Goal: Task Accomplishment & Management: Manage account settings

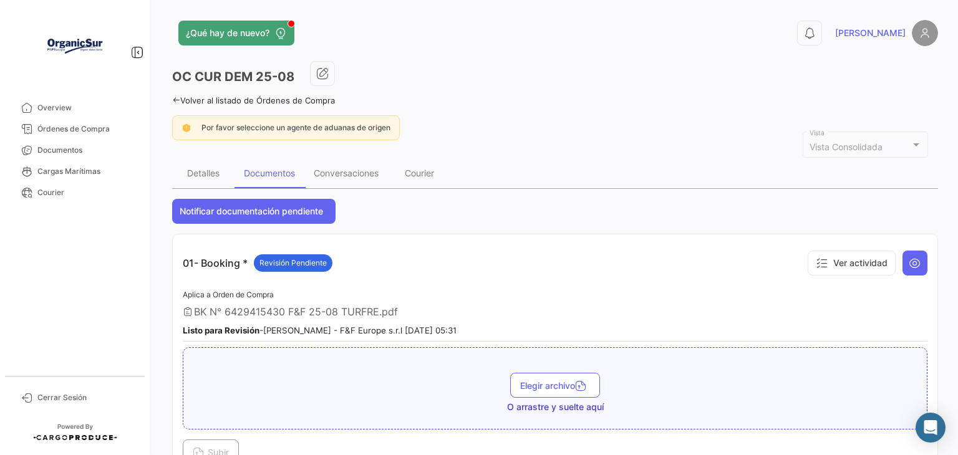
scroll to position [639, 0]
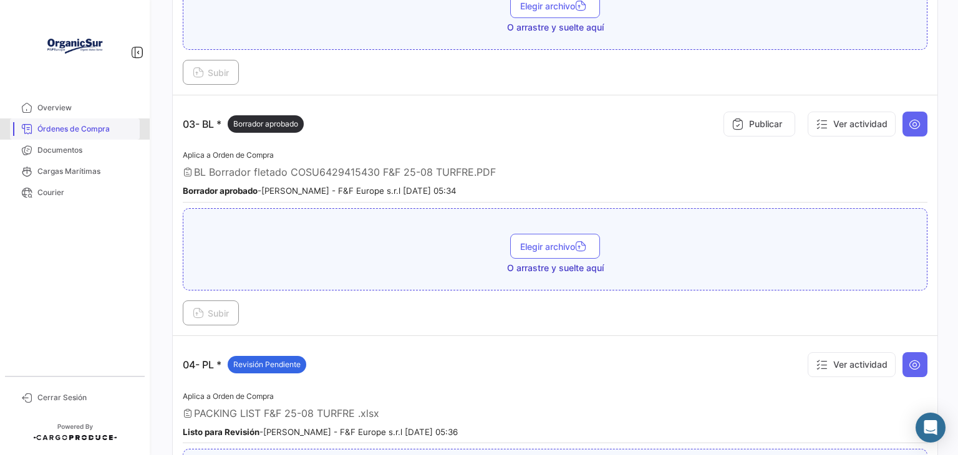
click at [119, 130] on span "Órdenes de Compra" at bounding box center [85, 128] width 97 height 11
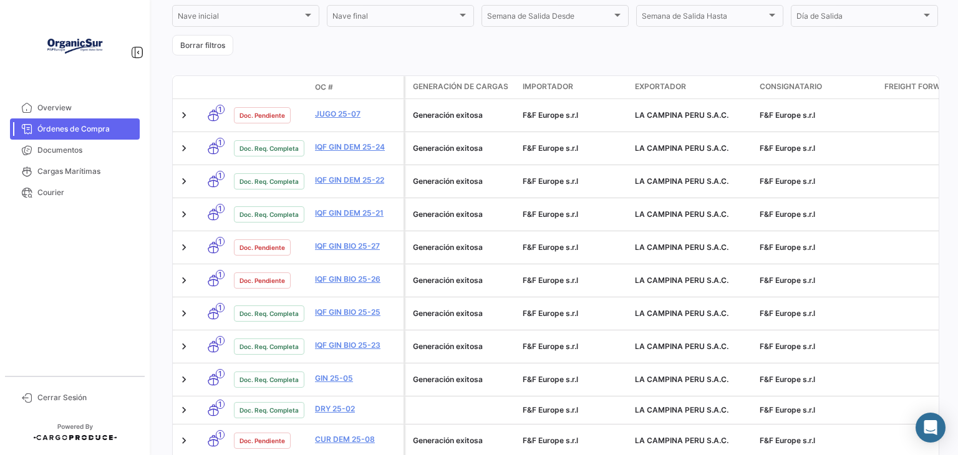
scroll to position [355, 0]
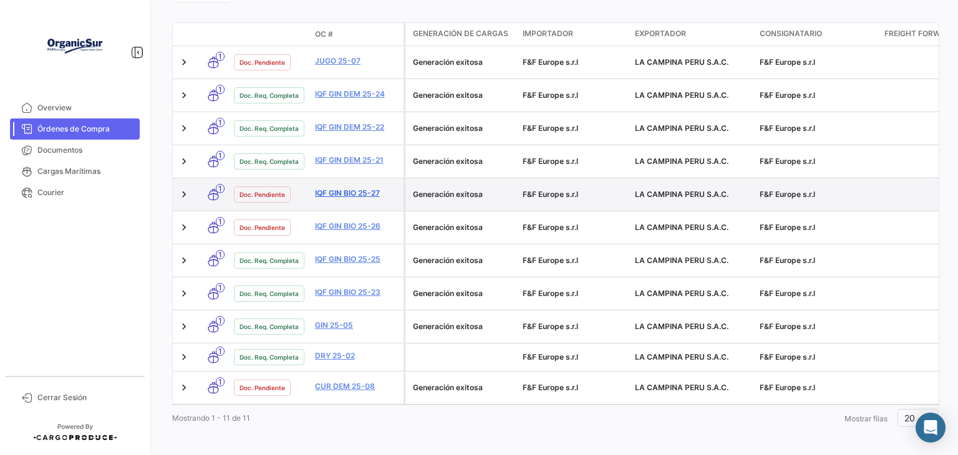
click at [357, 191] on link "IQF GIN BIO 25-27" at bounding box center [357, 193] width 84 height 11
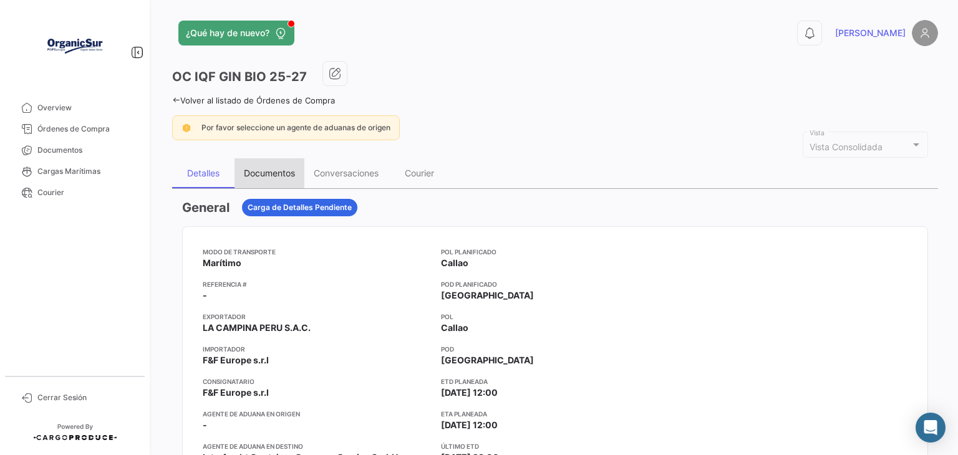
click at [270, 179] on div "Documentos" at bounding box center [270, 173] width 70 height 30
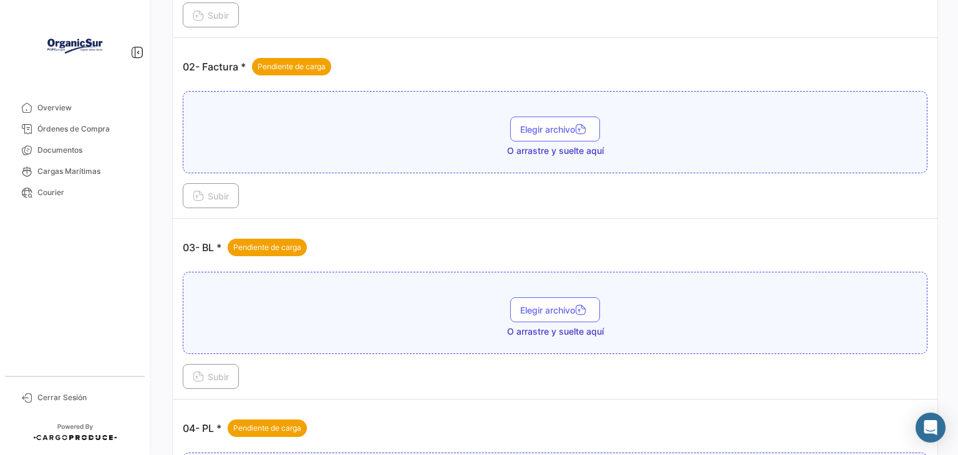
scroll to position [397, 0]
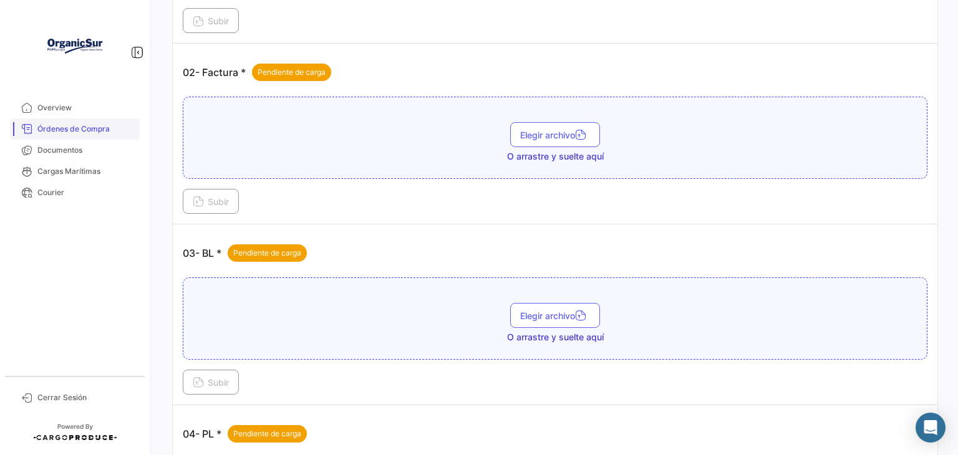
click at [95, 123] on span "Órdenes de Compra" at bounding box center [85, 128] width 97 height 11
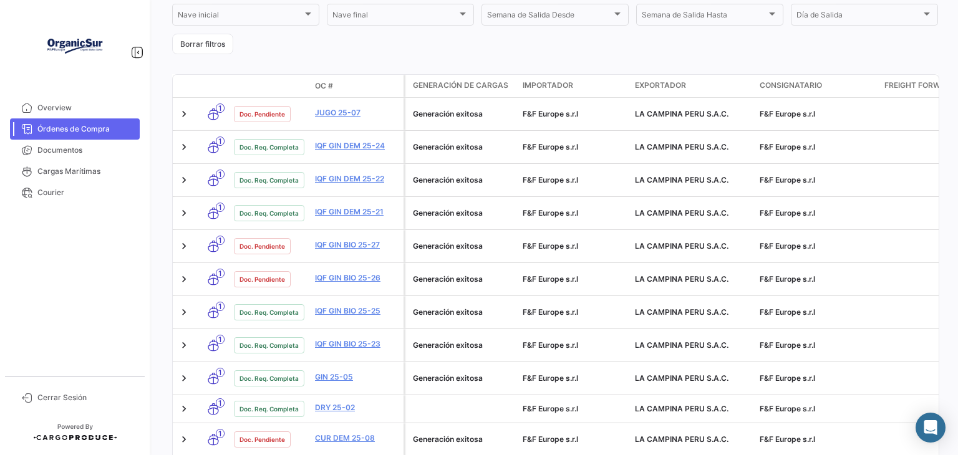
scroll to position [312, 0]
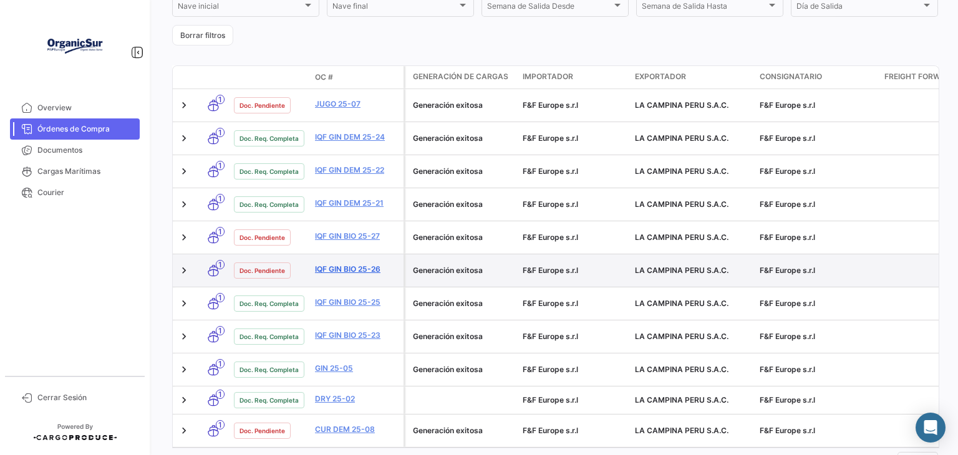
click at [327, 265] on link "IQF GIN BIO 25-26" at bounding box center [357, 269] width 84 height 11
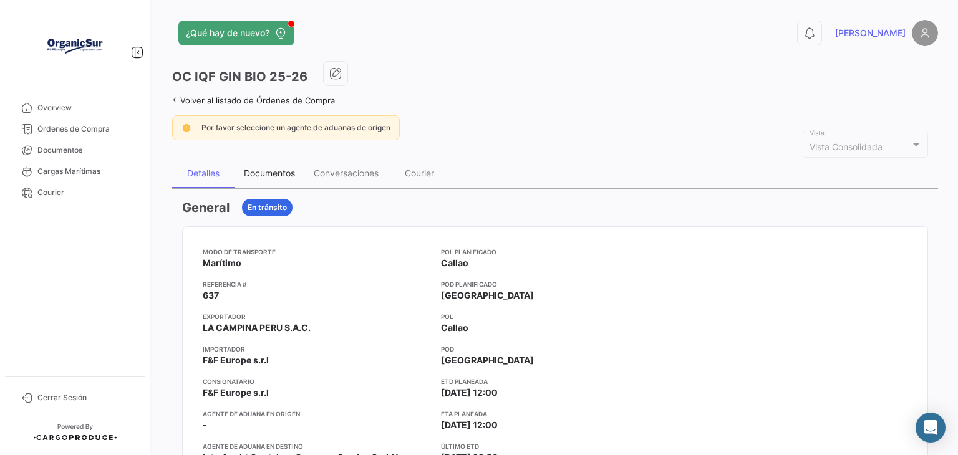
click at [272, 173] on div "Documentos" at bounding box center [269, 173] width 51 height 11
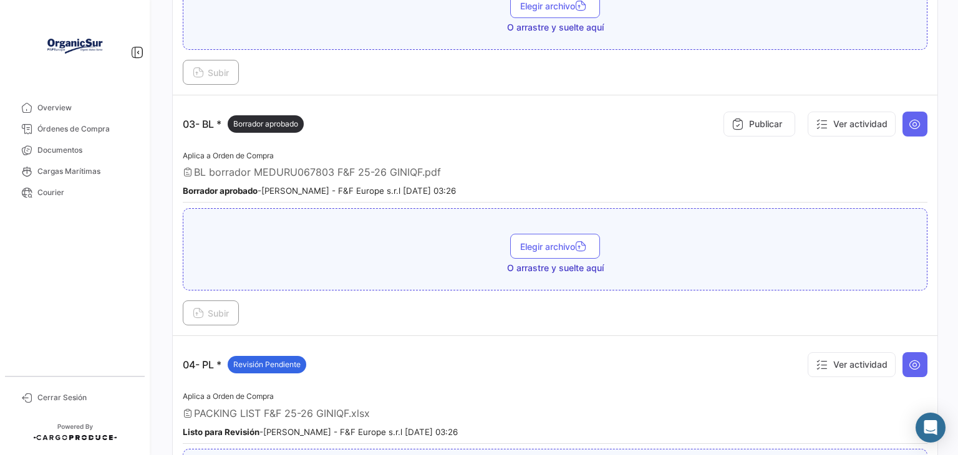
scroll to position [641, 0]
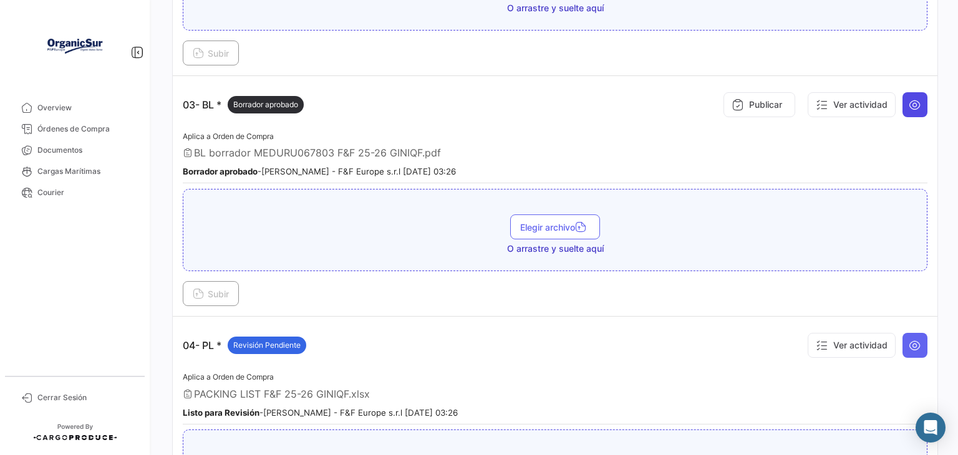
click at [909, 99] on icon at bounding box center [915, 105] width 12 height 12
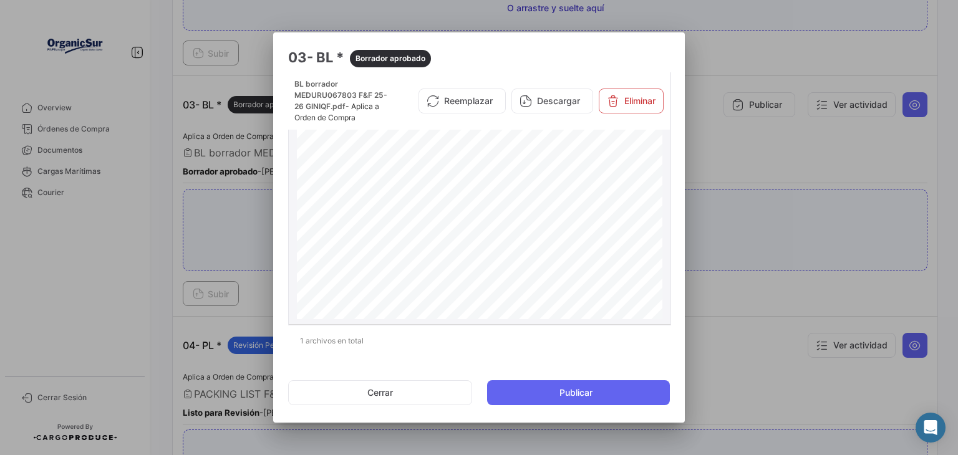
scroll to position [0, 0]
drag, startPoint x: 294, startPoint y: 95, endPoint x: 354, endPoint y: 93, distance: 59.3
click at [354, 93] on span "BL borrador MEDURU067803 F&F 25-26 GINIQF.pdf" at bounding box center [340, 95] width 93 height 32
copy span "MEDURU067803"
click at [734, 148] on div at bounding box center [479, 227] width 958 height 455
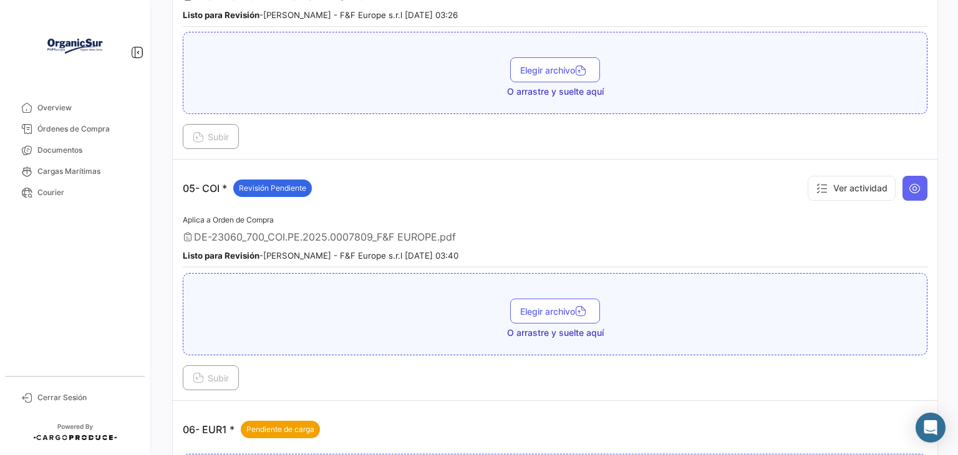
scroll to position [641, 0]
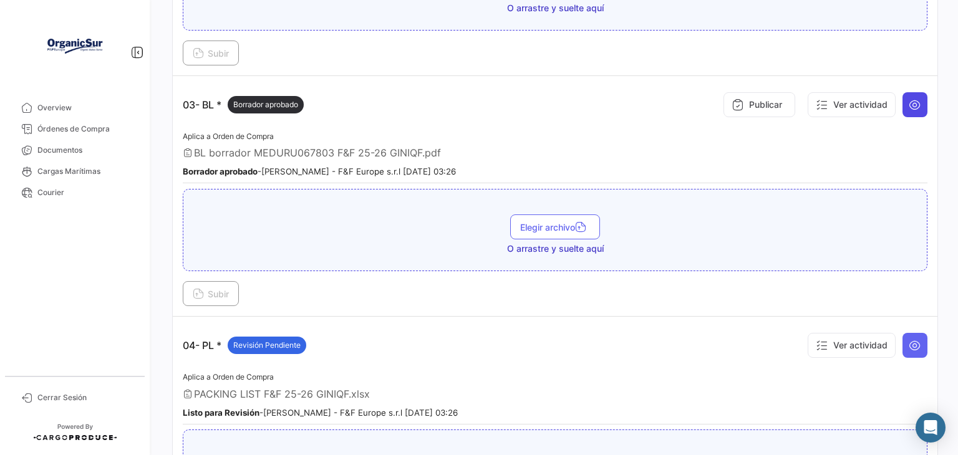
click at [913, 100] on icon at bounding box center [915, 105] width 12 height 12
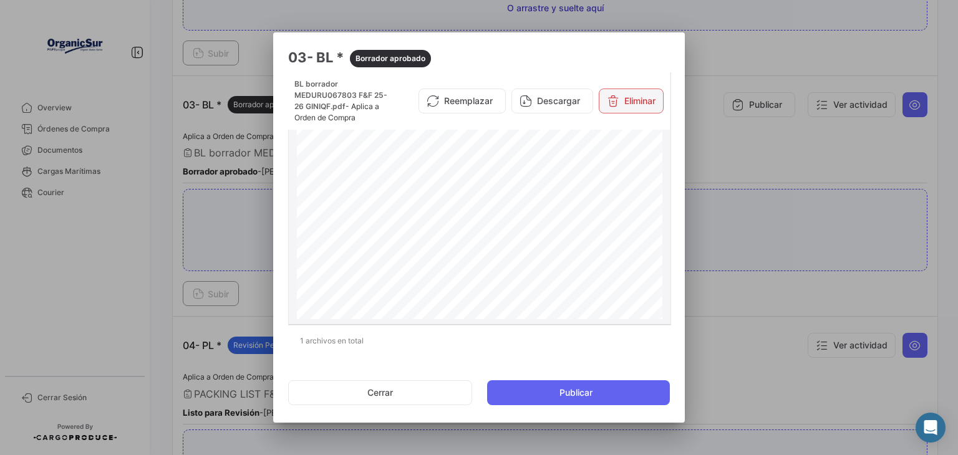
click at [634, 107] on button "Eliminar" at bounding box center [631, 101] width 65 height 25
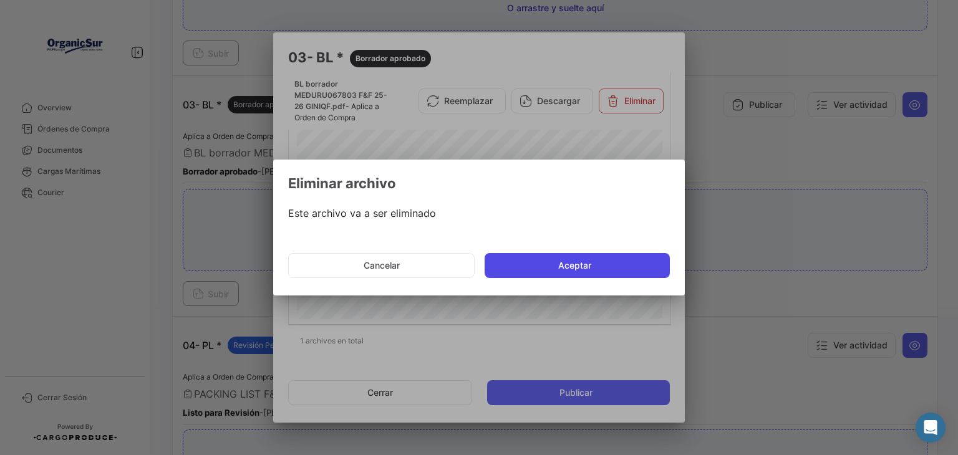
click at [591, 262] on button "Aceptar" at bounding box center [577, 265] width 185 height 25
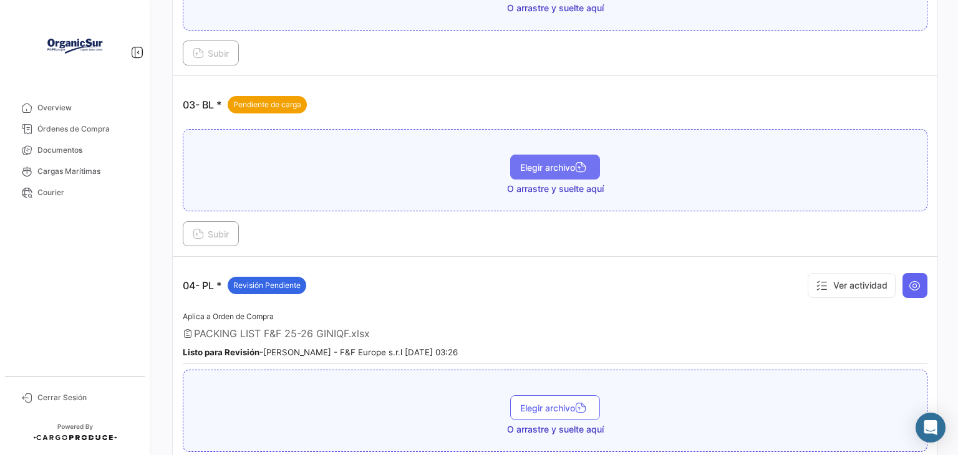
click at [536, 155] on button "Elegir archivo" at bounding box center [555, 167] width 90 height 25
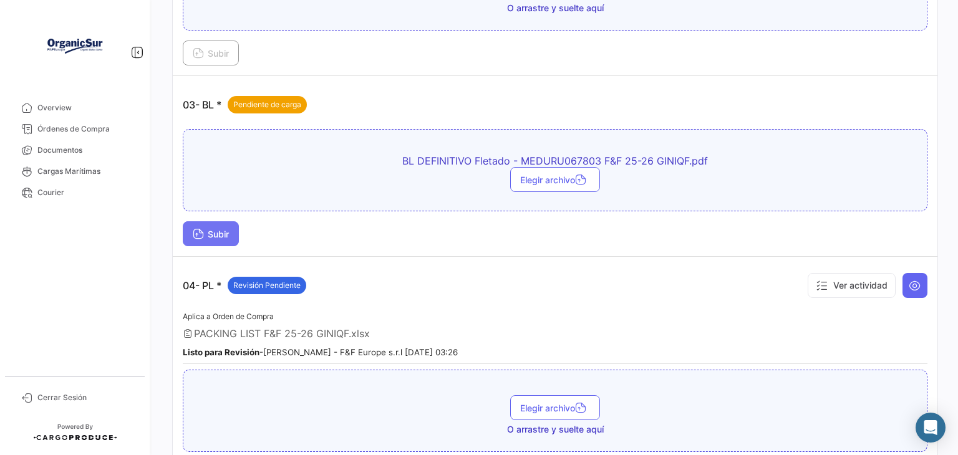
click at [222, 221] on button "Subir" at bounding box center [211, 233] width 56 height 25
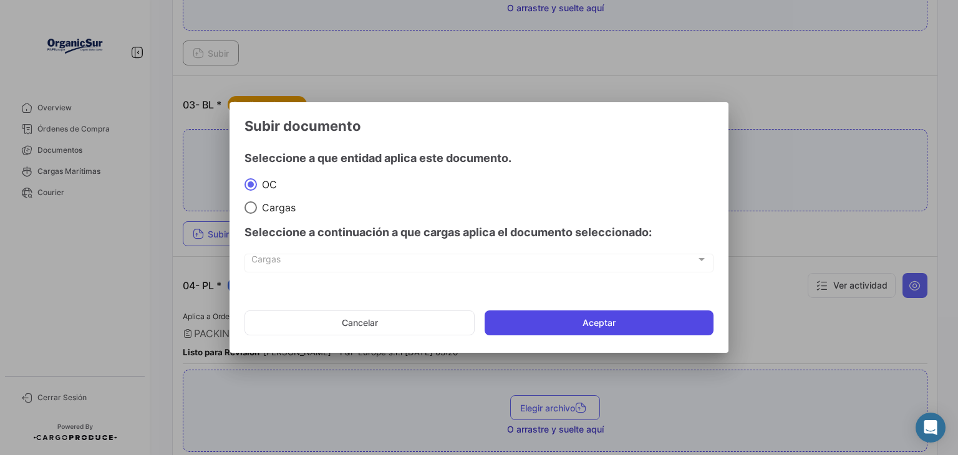
click at [498, 321] on button "Aceptar" at bounding box center [599, 323] width 229 height 25
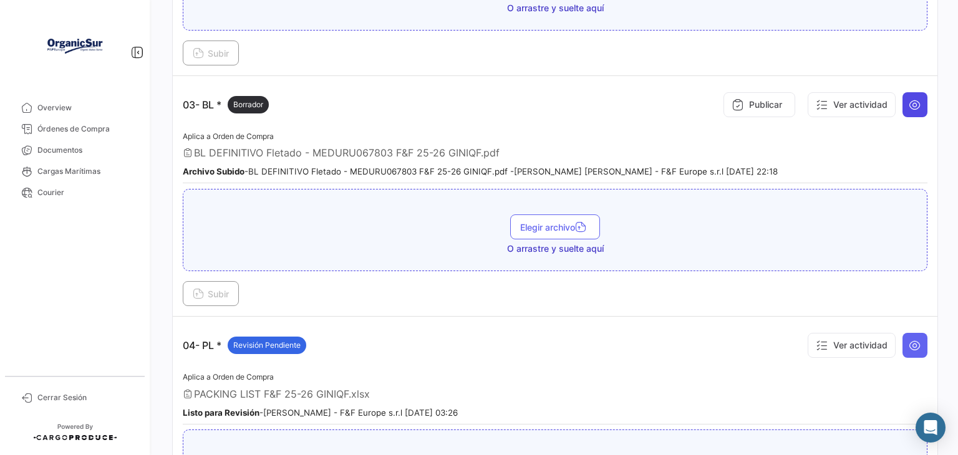
click at [911, 101] on icon at bounding box center [915, 105] width 12 height 12
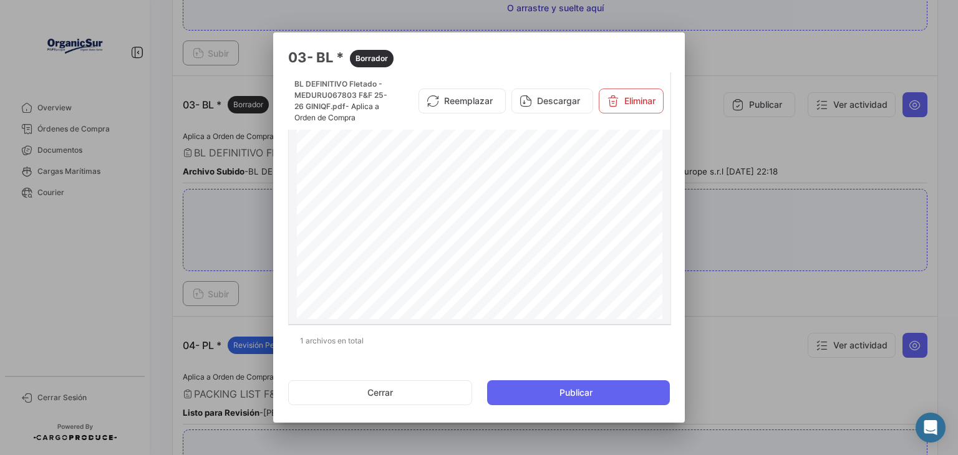
scroll to position [178, 0]
click at [748, 241] on div at bounding box center [479, 227] width 958 height 455
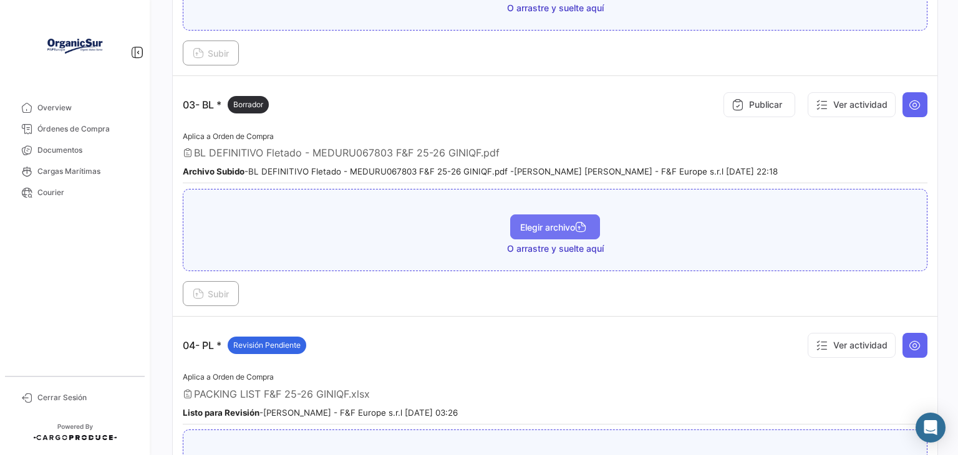
click at [593, 219] on button "Elegir archivo" at bounding box center [555, 227] width 90 height 25
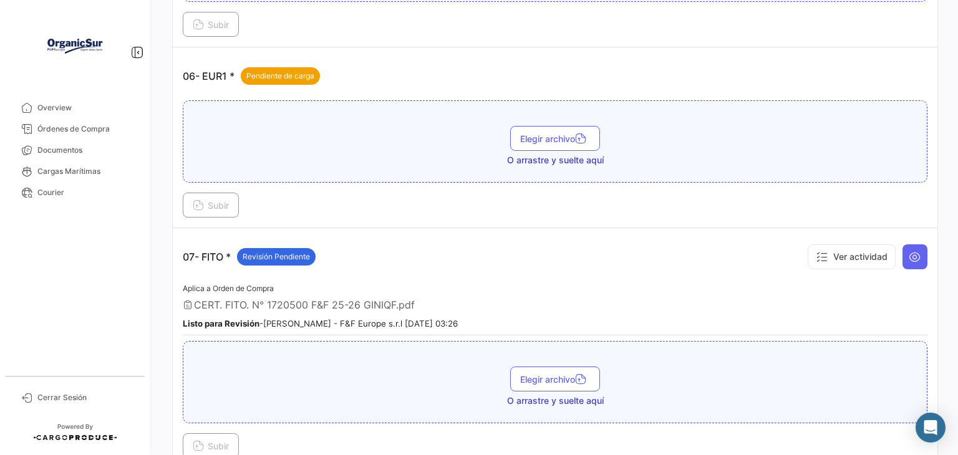
scroll to position [1395, 0]
